Goal: Task Accomplishment & Management: Complete application form

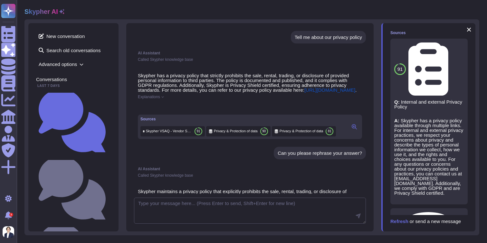
scroll to position [96, 0]
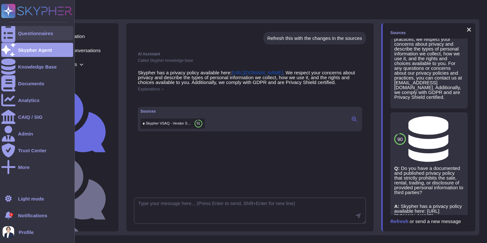
click at [3, 37] on div at bounding box center [8, 33] width 14 height 14
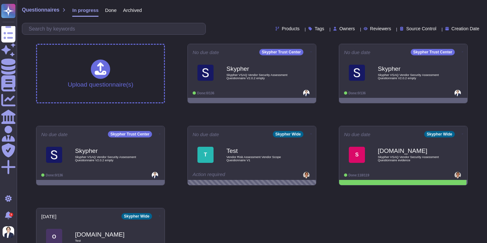
click at [112, 15] on div "Done" at bounding box center [108, 11] width 18 height 13
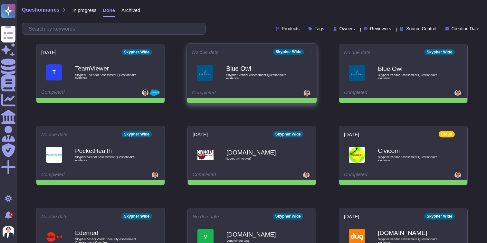
click at [311, 51] on icon at bounding box center [311, 52] width 1 height 2
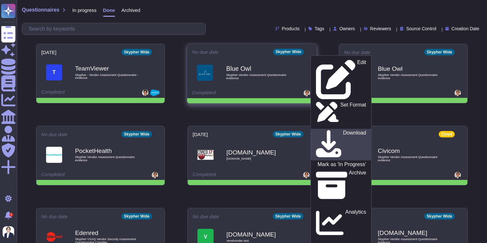
click at [343, 131] on p "Download" at bounding box center [354, 145] width 23 height 29
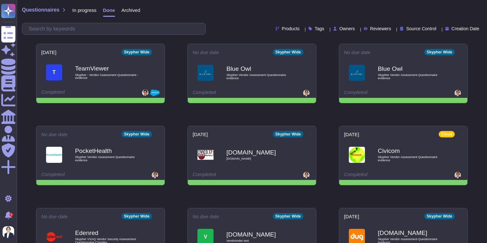
click at [71, 8] on div "In progress" at bounding box center [81, 11] width 31 height 13
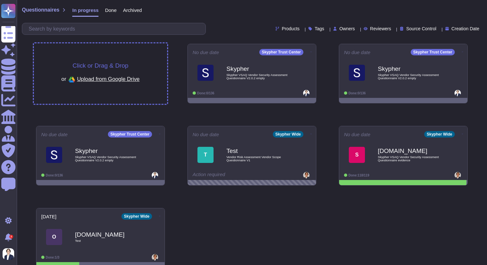
click at [102, 87] on div "Click or Drag & Drop or Upload from Google Drive" at bounding box center [100, 74] width 133 height 61
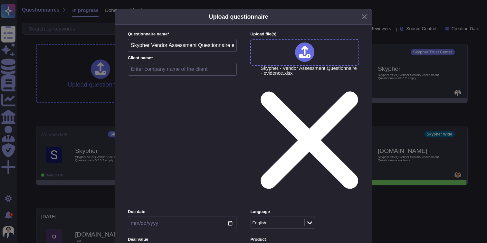
click at [210, 76] on input "text" at bounding box center [182, 69] width 109 height 13
type input "Edenred"
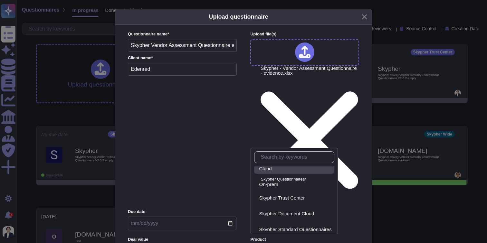
scroll to position [28, 0]
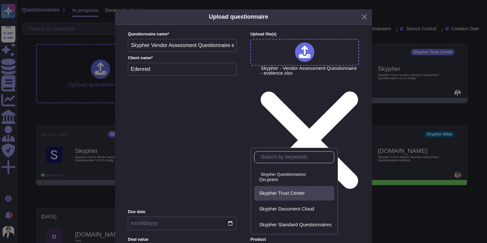
click at [283, 195] on span "Skypher Trust Center" at bounding box center [282, 193] width 46 height 6
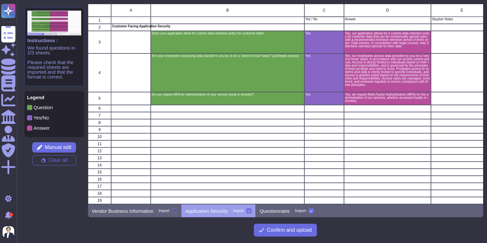
scroll to position [201, 395]
click at [159, 209] on div "Vendor Business Information Import" at bounding box center [135, 211] width 94 height 13
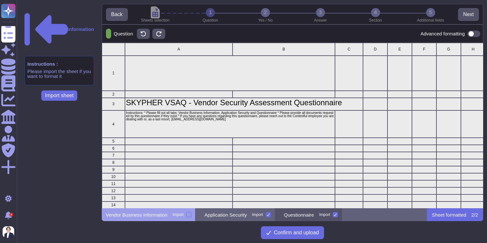
scroll to position [166, 382]
click at [299, 213] on div "Questionnaire Import" at bounding box center [308, 215] width 67 height 13
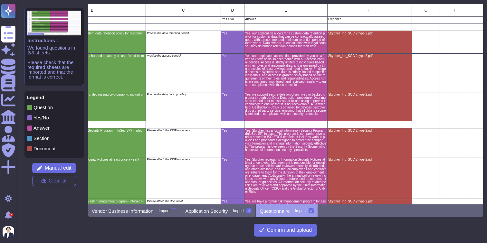
scroll to position [0, 0]
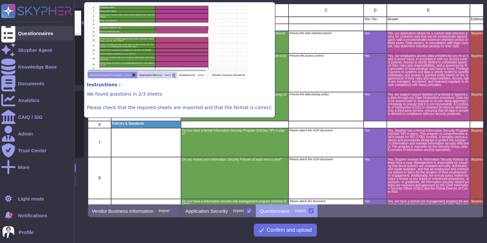
click at [13, 33] on div at bounding box center [8, 33] width 14 height 14
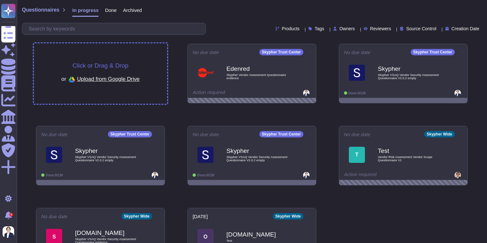
click at [84, 82] on div "or Upload from Google Drive" at bounding box center [101, 79] width 78 height 11
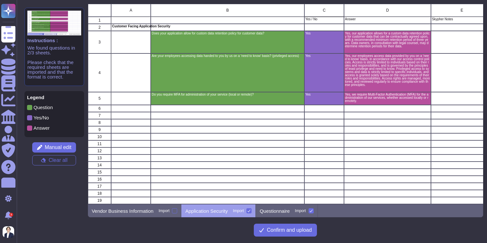
scroll to position [201, 395]
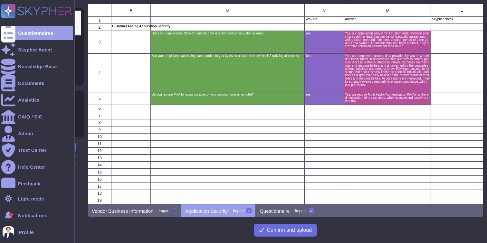
click at [5, 13] on rect at bounding box center [8, 11] width 14 height 14
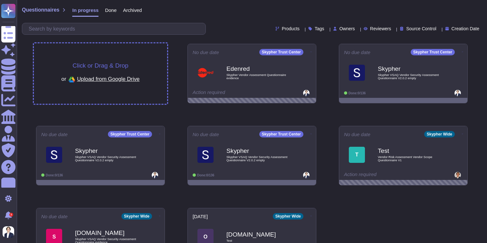
click at [94, 63] on span "Click or Drag & Drop" at bounding box center [101, 66] width 56 height 6
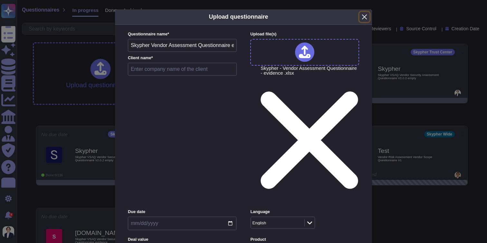
click at [361, 22] on button "Close" at bounding box center [365, 17] width 10 height 10
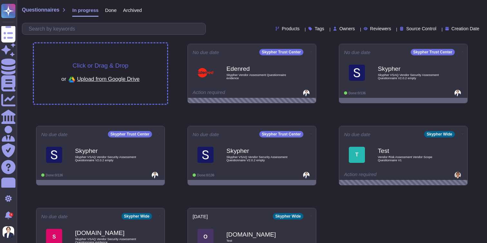
click at [107, 55] on div "Click or Drag & Drop or Upload from Google Drive" at bounding box center [100, 74] width 133 height 61
click at [100, 67] on span "Click or Drag & Drop" at bounding box center [100, 66] width 53 height 6
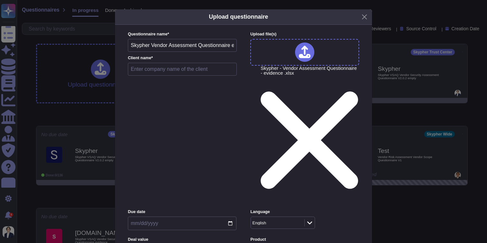
click at [192, 76] on input "text" at bounding box center [182, 69] width 109 height 13
type input "Edenred"
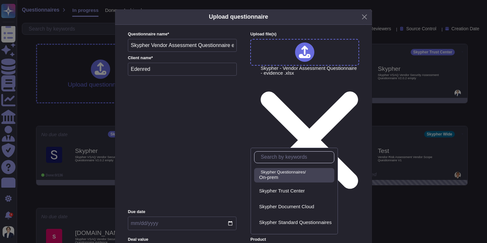
scroll to position [33, 0]
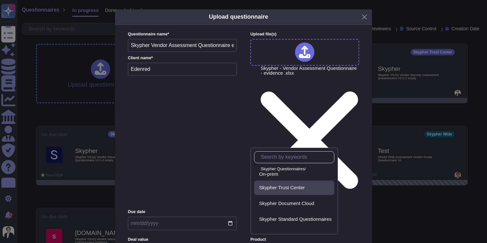
click at [295, 192] on div "Skypher Trust Center" at bounding box center [294, 188] width 80 height 15
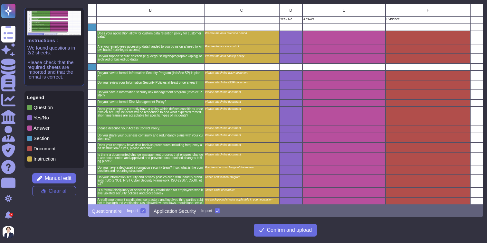
scroll to position [0, 88]
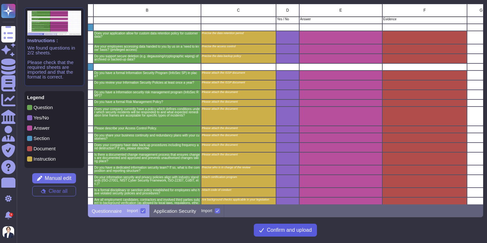
click at [304, 233] on span "Confirm and upload" at bounding box center [289, 230] width 45 height 5
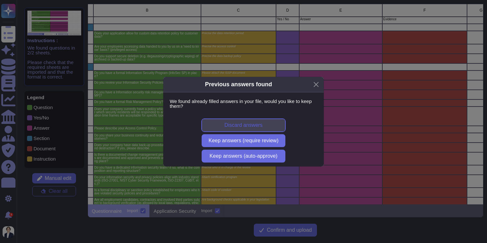
click at [256, 126] on span "Discard answers" at bounding box center [244, 125] width 38 height 5
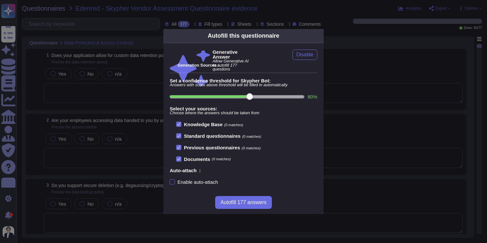
click at [320, 36] on icon at bounding box center [320, 36] width 0 height 0
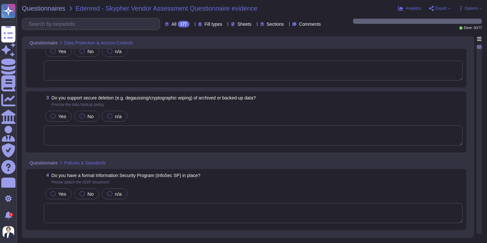
scroll to position [90, 0]
